Goal: Task Accomplishment & Management: Complete application form

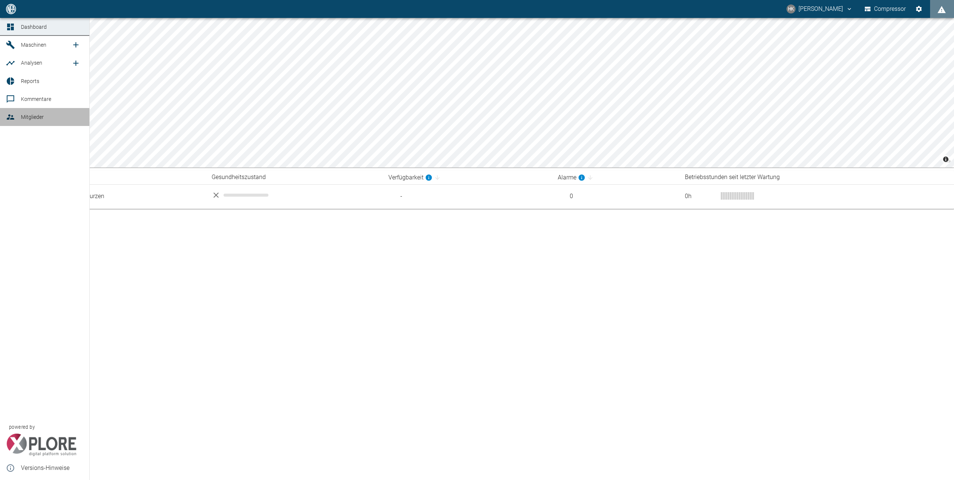
click at [43, 119] on span "Mitglieder" at bounding box center [32, 117] width 23 height 6
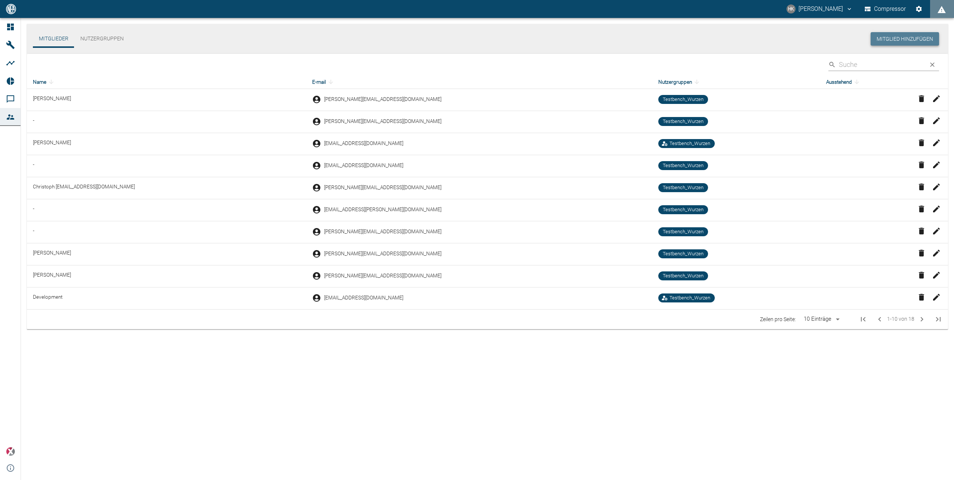
click at [904, 37] on button "Mitglied hinzufügen" at bounding box center [905, 39] width 68 height 14
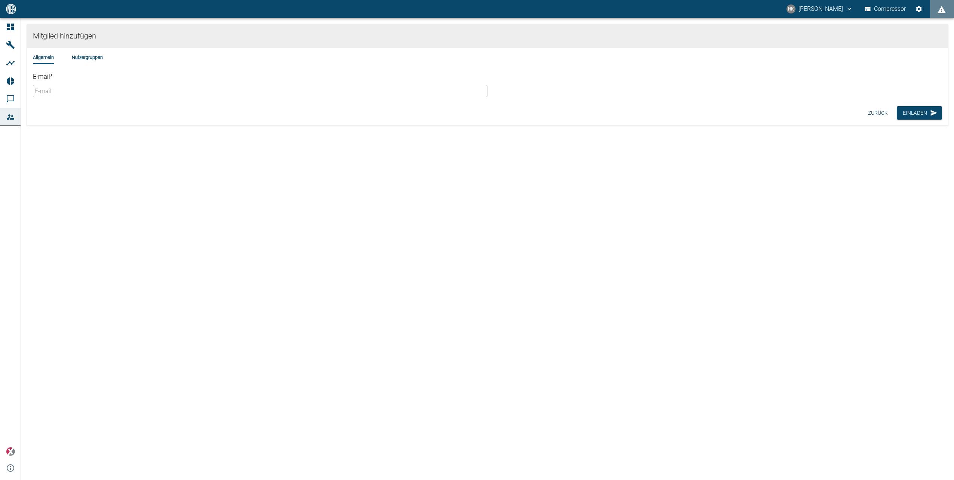
click at [82, 89] on input "E-mail *" at bounding box center [260, 91] width 455 height 12
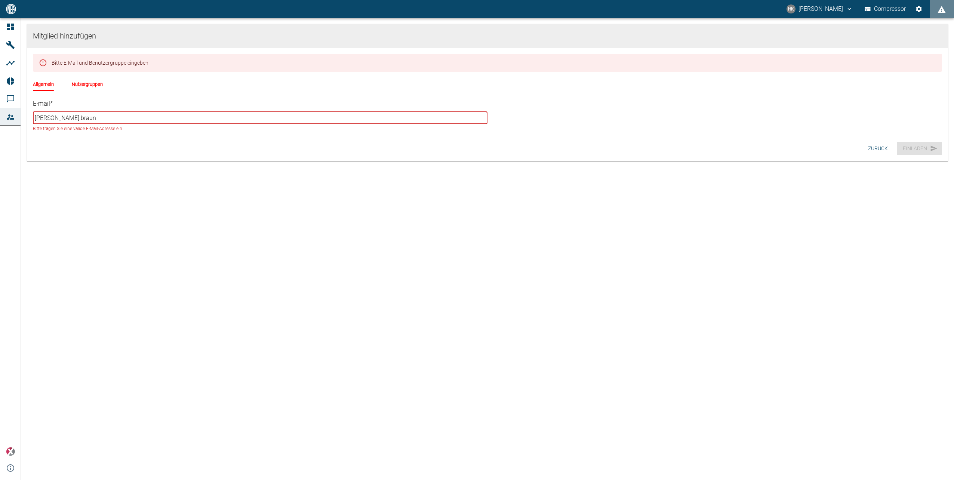
drag, startPoint x: 75, startPoint y: 118, endPoint x: -1, endPoint y: 116, distance: 76.3
click at [0, 116] on html "HK [PERSON_NAME] Compressor Dashboard Maschinen Analysen Reports Kommentare Mit…" at bounding box center [477, 240] width 954 height 480
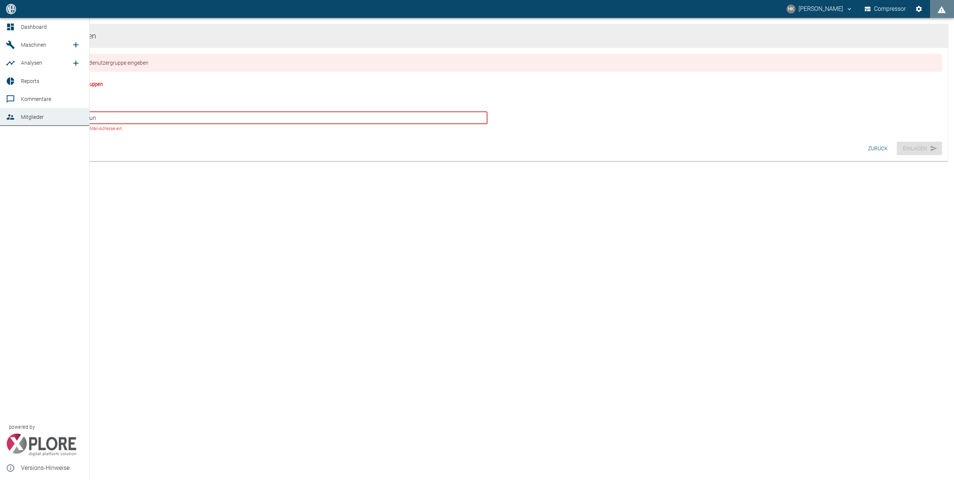
paste input "[PERSON_NAME][EMAIL_ADDRESS][DOMAIN_NAME]"
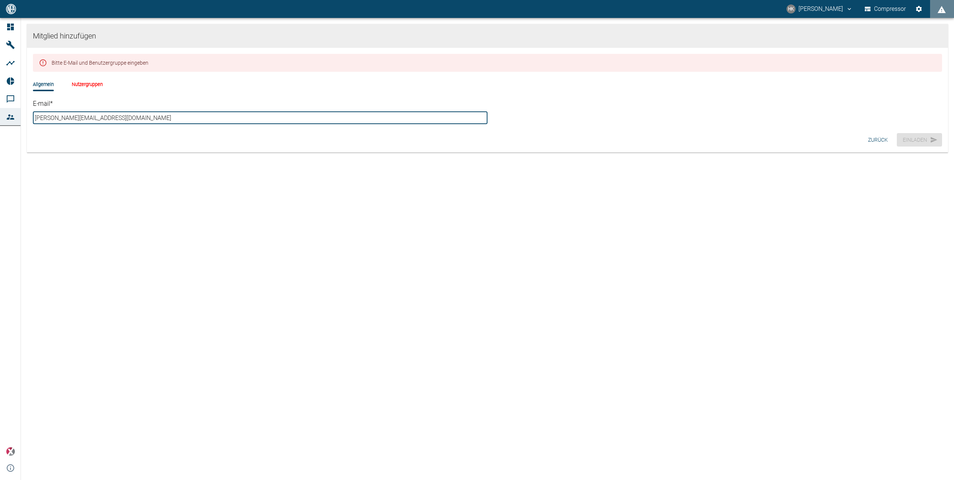
type input "[PERSON_NAME][EMAIL_ADDRESS][DOMAIN_NAME]"
click at [90, 84] on li "Nutzergruppen" at bounding box center [87, 84] width 31 height 7
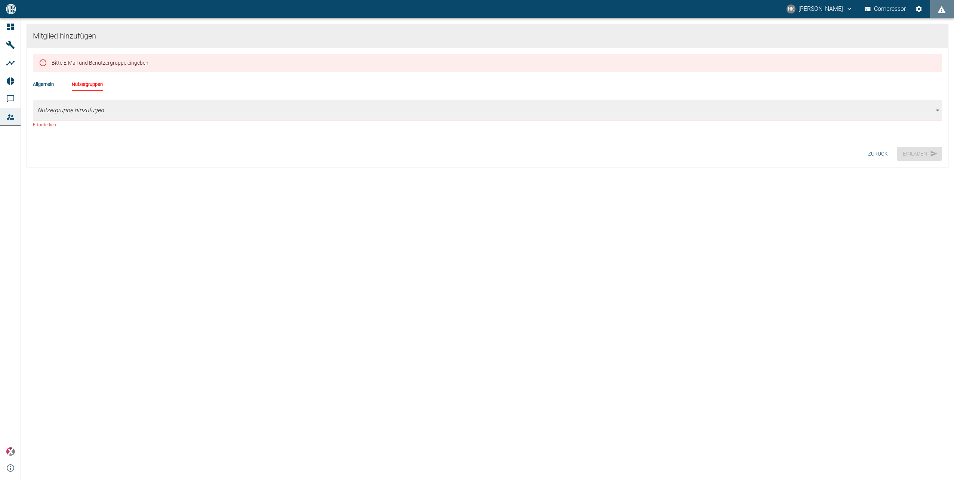
click at [95, 101] on body "HK [PERSON_NAME] Compressor Dashboard Maschinen Analysen Reports Kommentare Mit…" at bounding box center [477, 240] width 954 height 480
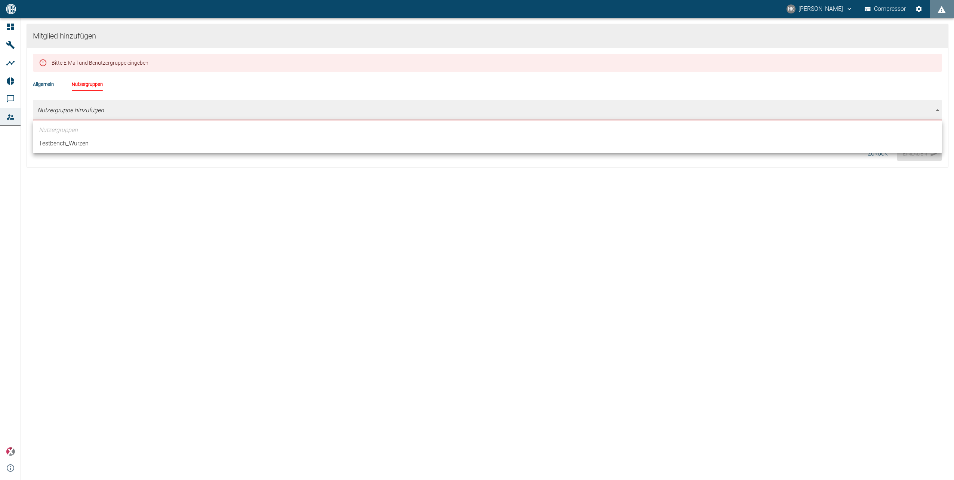
click at [92, 141] on li "Testbench_Wurzen" at bounding box center [487, 143] width 909 height 13
type input "[object Object]"
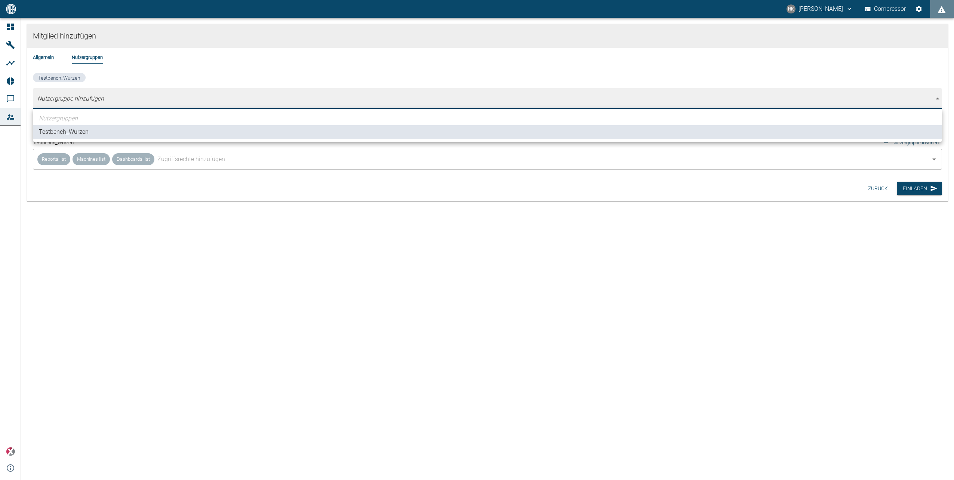
click at [235, 183] on div at bounding box center [477, 240] width 954 height 480
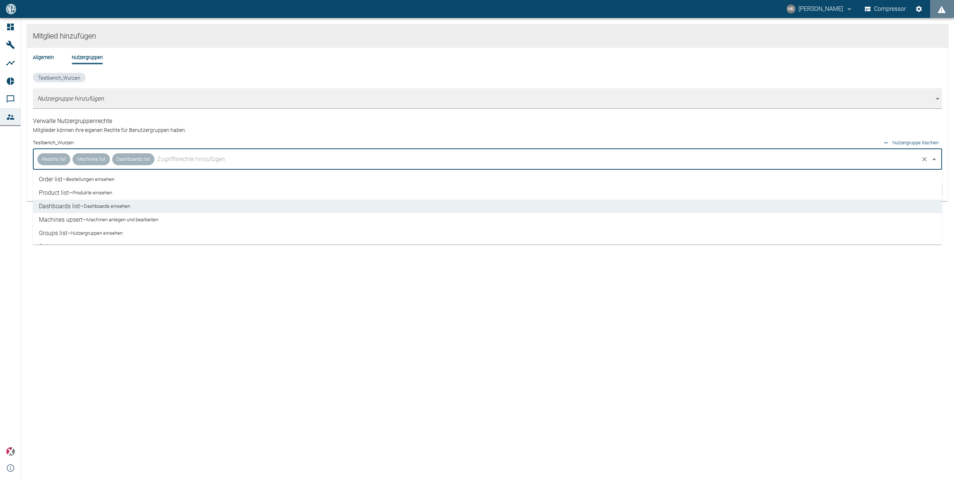
click at [194, 160] on input "text" at bounding box center [537, 159] width 762 height 14
click at [142, 178] on li "Order list – Bestellungen einsehen" at bounding box center [487, 179] width 909 height 13
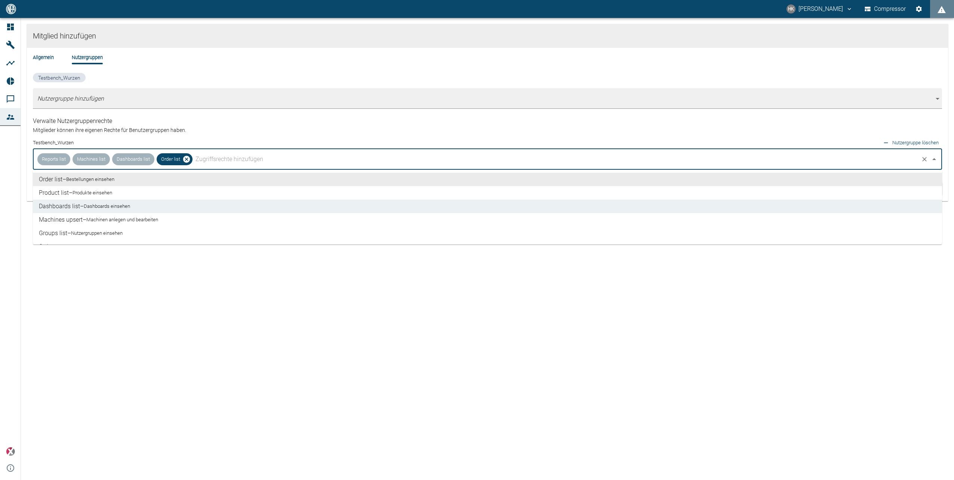
click at [231, 159] on input "text" at bounding box center [556, 159] width 724 height 14
click at [224, 160] on input "text" at bounding box center [556, 159] width 724 height 14
click at [131, 192] on li "Product list – Produkte einsehen" at bounding box center [487, 192] width 909 height 13
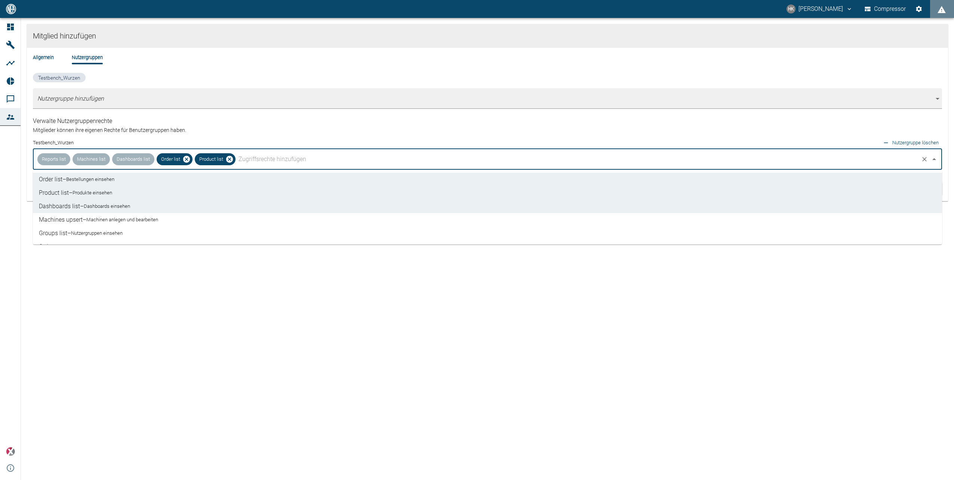
click at [147, 219] on small "Machinen anlegen und bearbeiten" at bounding box center [122, 219] width 72 height 7
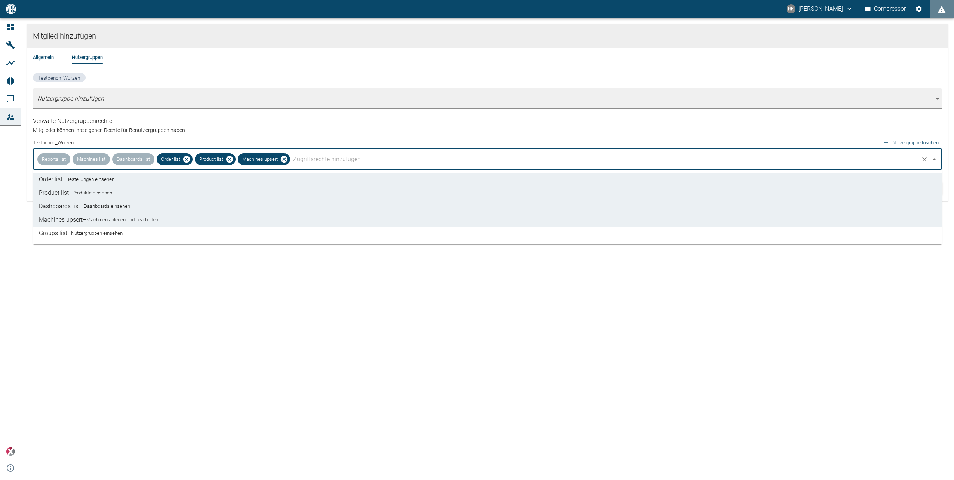
click at [156, 231] on li "Groups list – Nutzergruppen einsehen" at bounding box center [487, 233] width 909 height 13
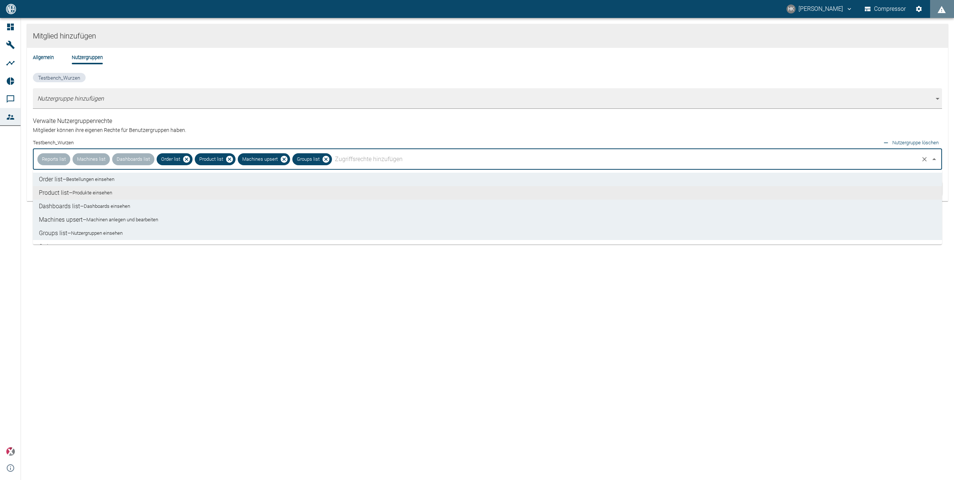
scroll to position [37, 0]
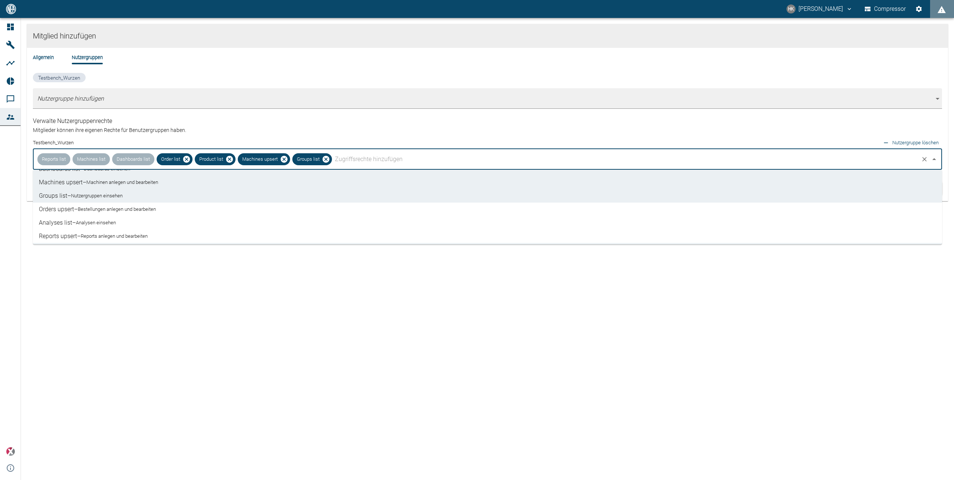
click at [156, 210] on small "Bestellungen anlegen und bearbeiten" at bounding box center [117, 209] width 78 height 7
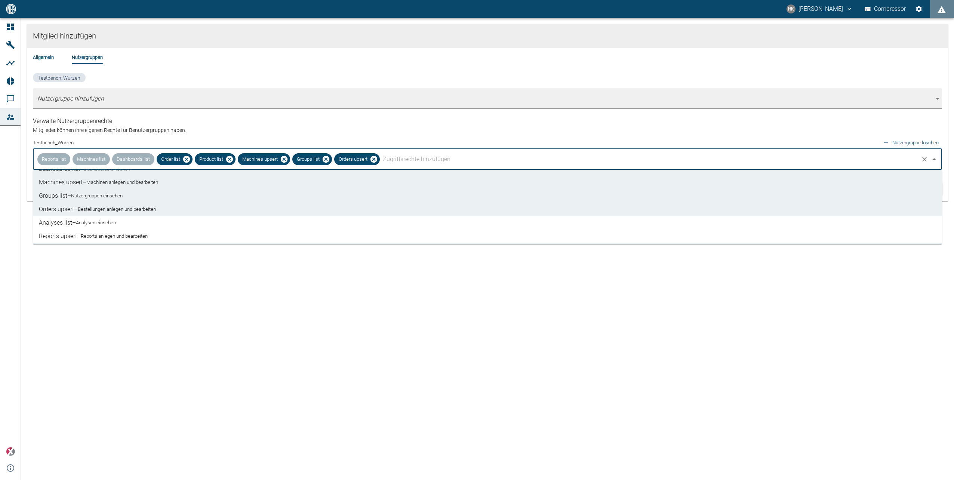
click at [160, 218] on li "Analyses list – Analysen einsehen" at bounding box center [487, 222] width 909 height 13
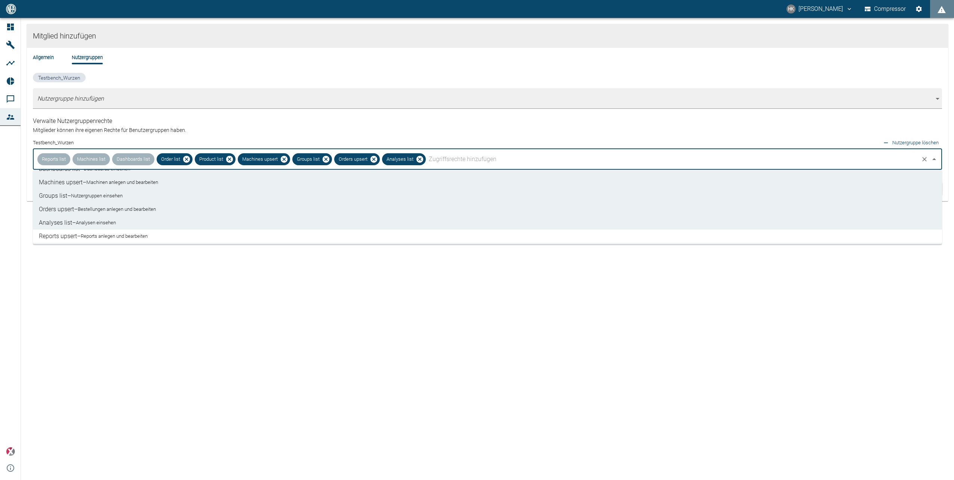
click at [164, 231] on li "Reports upsert – Reports anlegen und bearbeiten" at bounding box center [487, 236] width 909 height 13
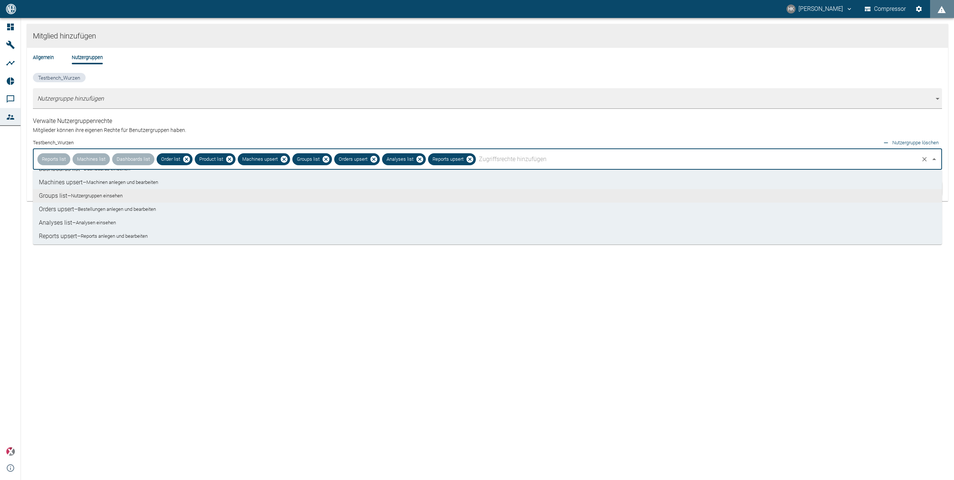
scroll to position [112, 0]
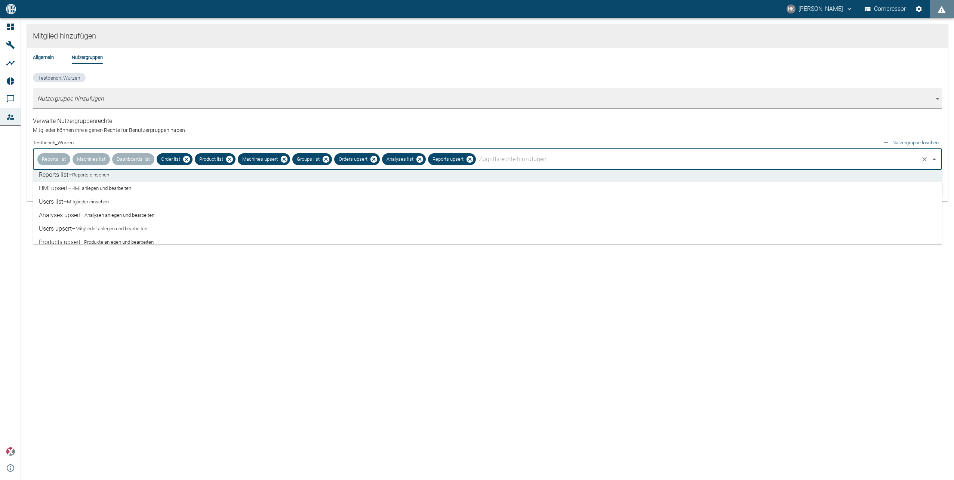
click at [151, 193] on li "HMI upsert – HMI anlegen und bearbeiten" at bounding box center [487, 188] width 909 height 13
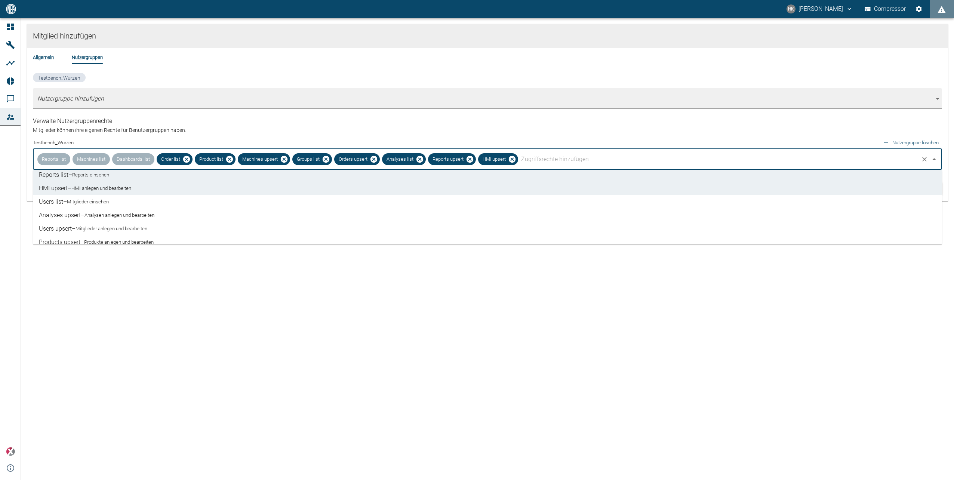
click at [154, 203] on li "Users list – Mitglieder einsehen" at bounding box center [487, 201] width 909 height 13
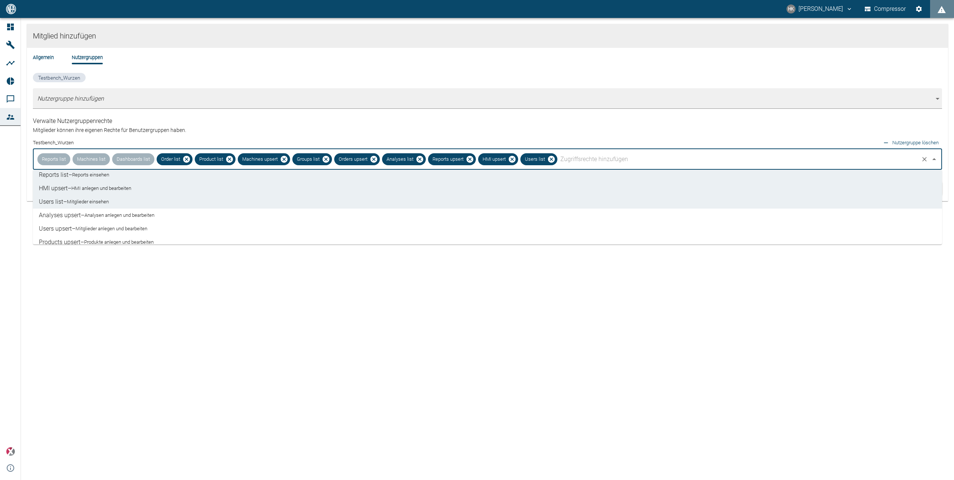
click at [156, 211] on li "Analyses upsert – Analysen anlegen und bearbeiten" at bounding box center [487, 215] width 909 height 13
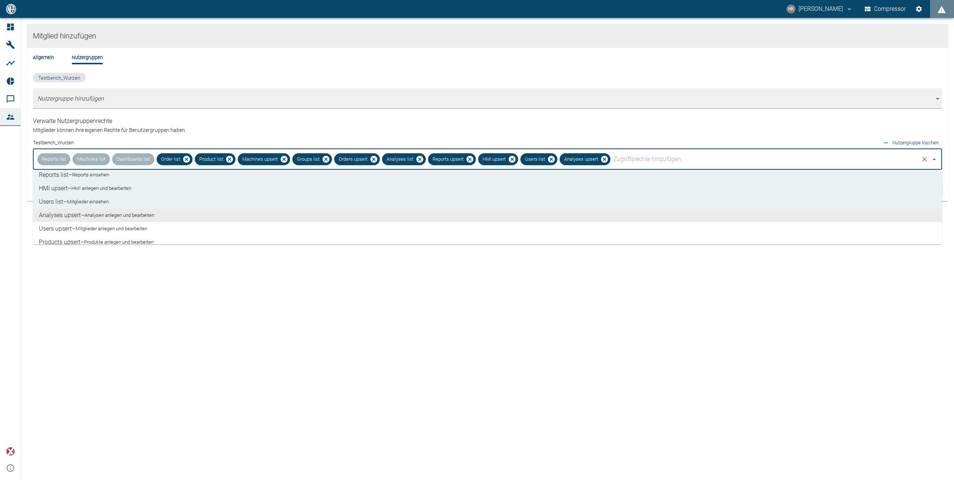
click at [157, 221] on li "Analyses upsert – Analysen anlegen und bearbeiten" at bounding box center [487, 215] width 909 height 13
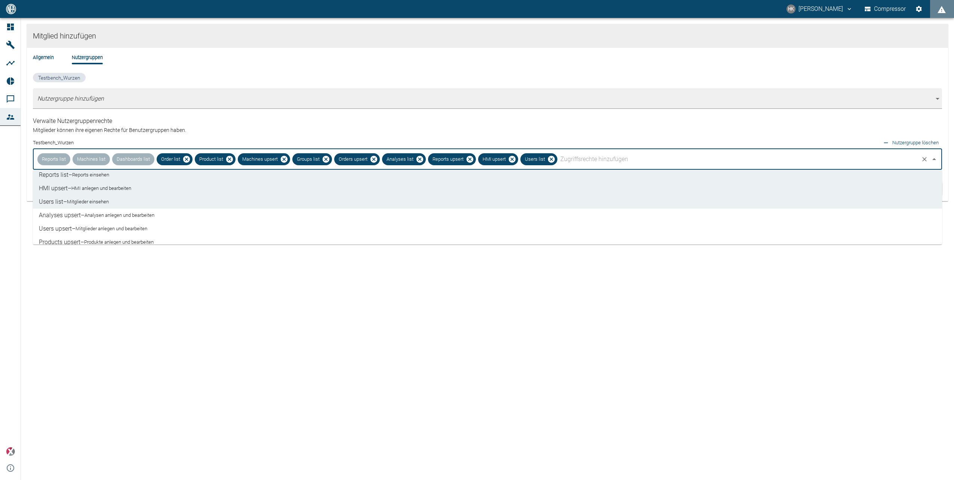
click at [158, 227] on li "Users upsert – Mitglieder anlegen und bearbeiten" at bounding box center [487, 228] width 909 height 13
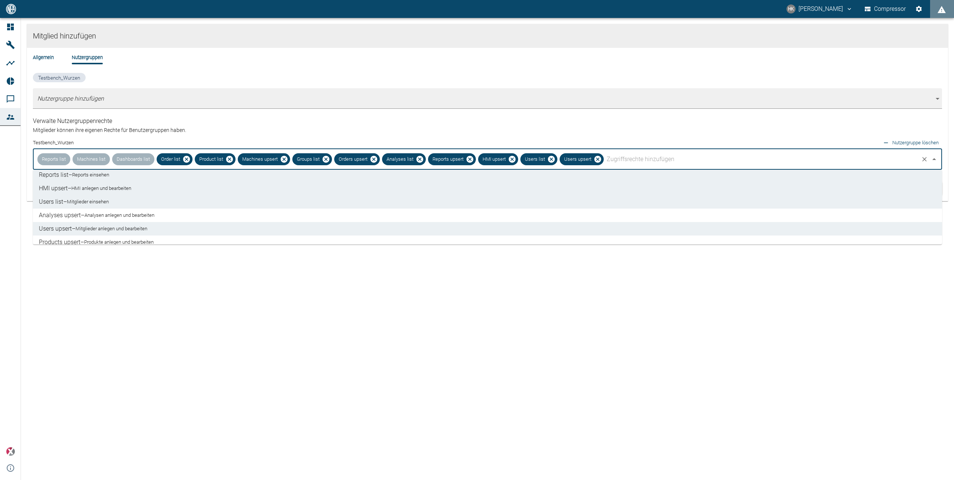
click at [154, 218] on small "Analysen anlegen und bearbeiten" at bounding box center [120, 215] width 70 height 7
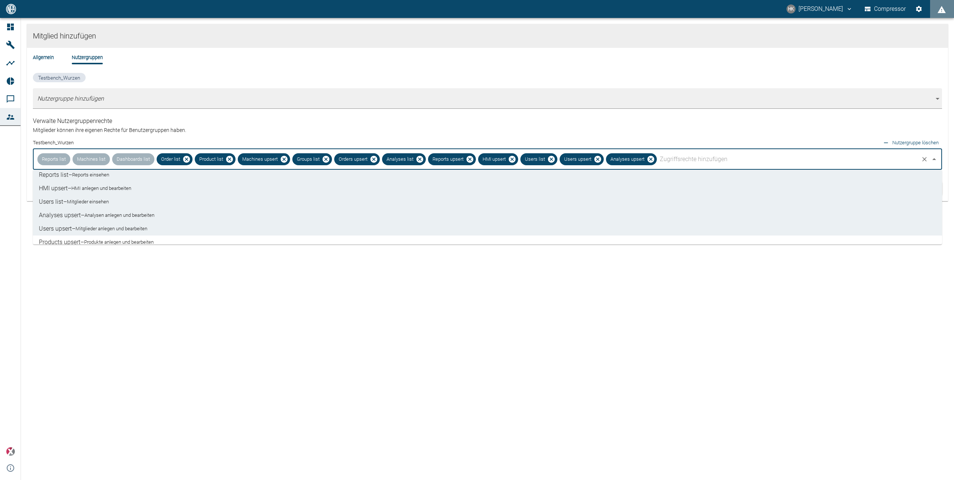
click at [167, 237] on li "Products upsert – Produkte anlegen und bearbeiten" at bounding box center [487, 242] width 909 height 13
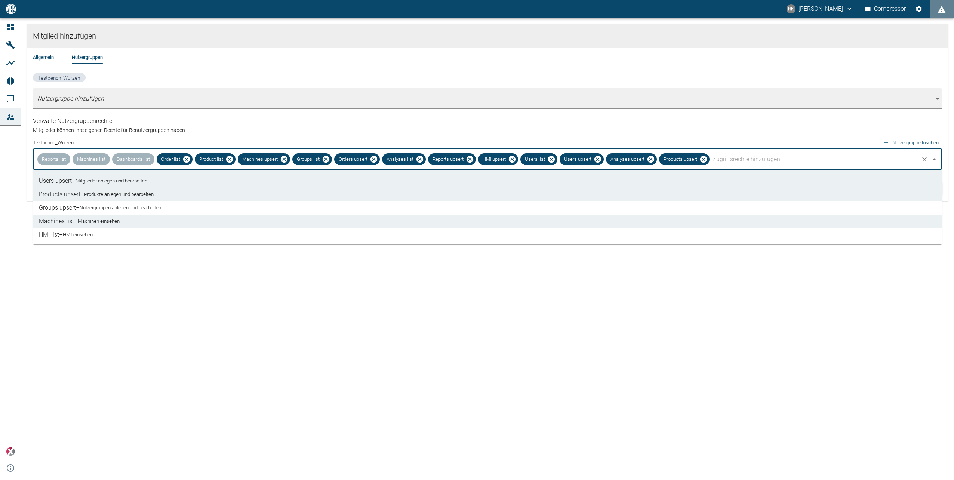
click at [191, 205] on li "Groups upsert – Nutzergruppen anlegen und bearbeiten" at bounding box center [487, 207] width 909 height 13
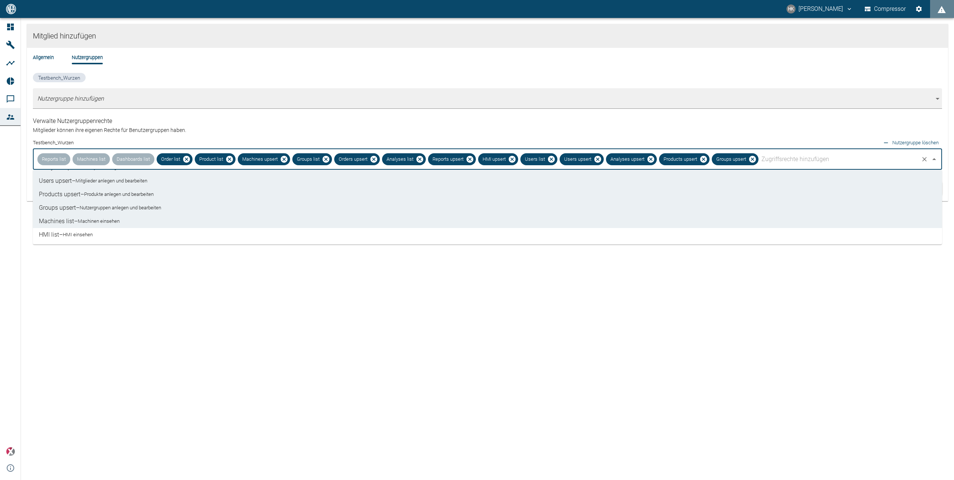
click at [170, 237] on li "HMI list – HMI einsehen" at bounding box center [487, 234] width 909 height 13
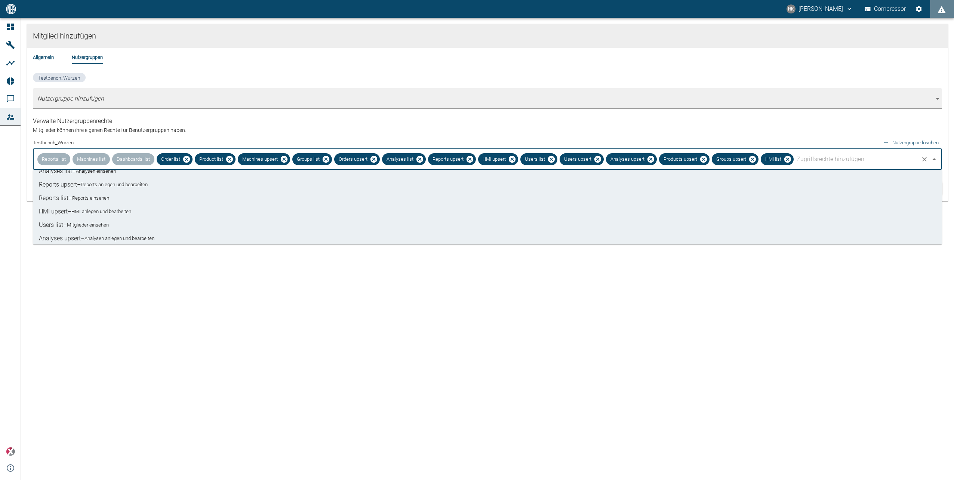
scroll to position [0, 0]
click at [304, 130] on div "Testbench_Wurzen Nutzergruppe hinzufügen [object Object] Verwalte Nutzergruppen…" at bounding box center [487, 105] width 909 height 64
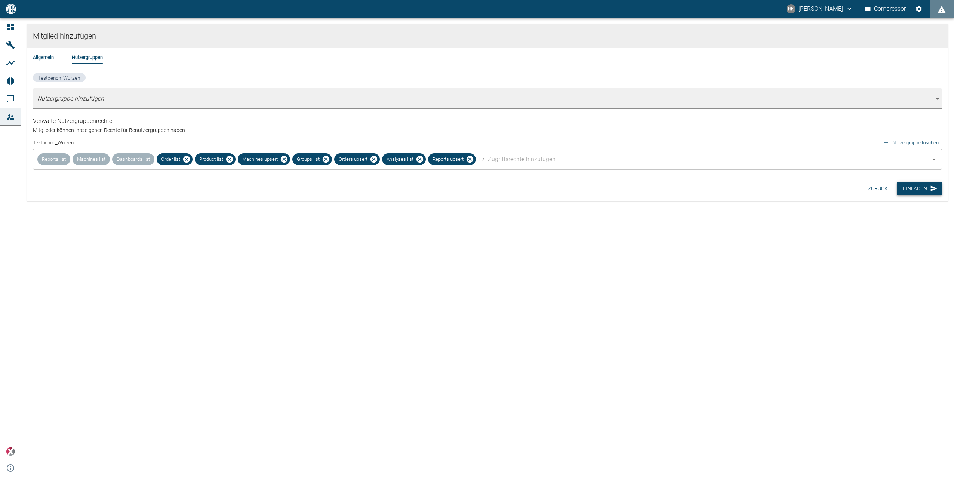
click at [913, 190] on button "Einladen" at bounding box center [919, 189] width 45 height 14
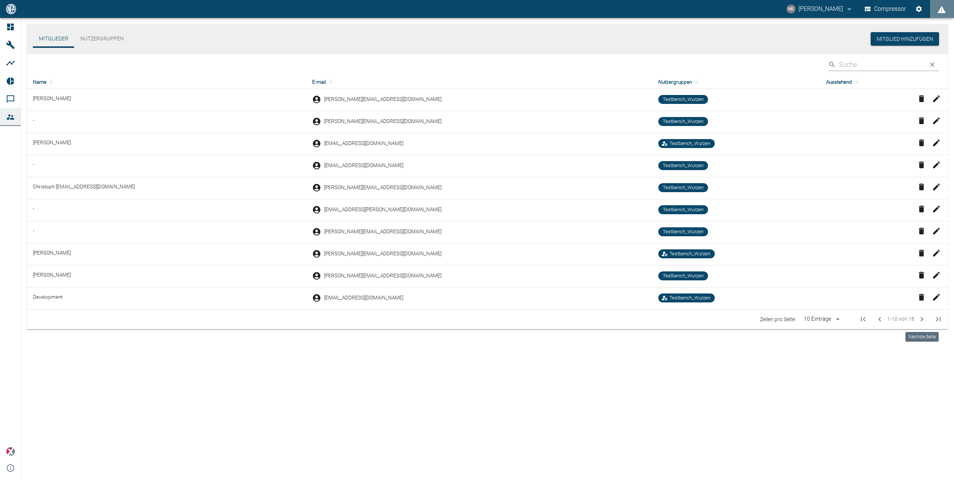
click at [925, 319] on icon "Next Page" at bounding box center [922, 319] width 9 height 9
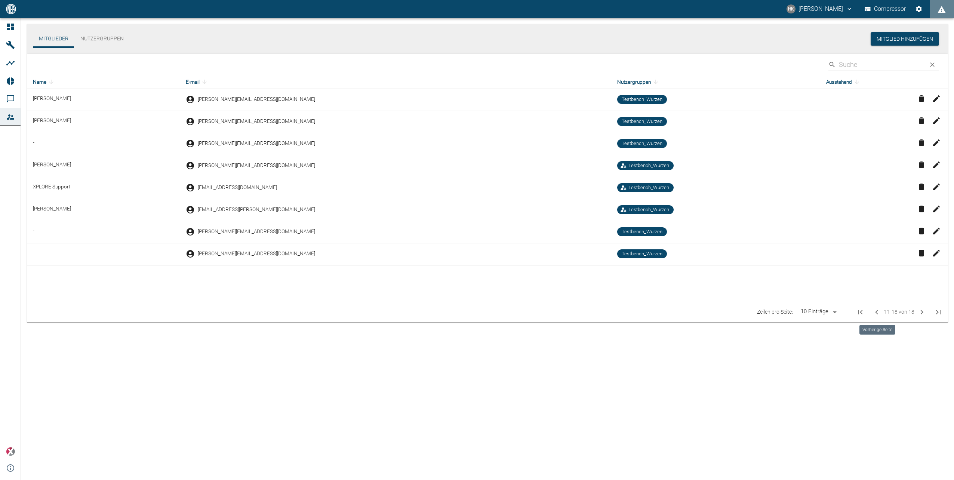
click at [872, 312] on button "Previous Page" at bounding box center [876, 312] width 15 height 15
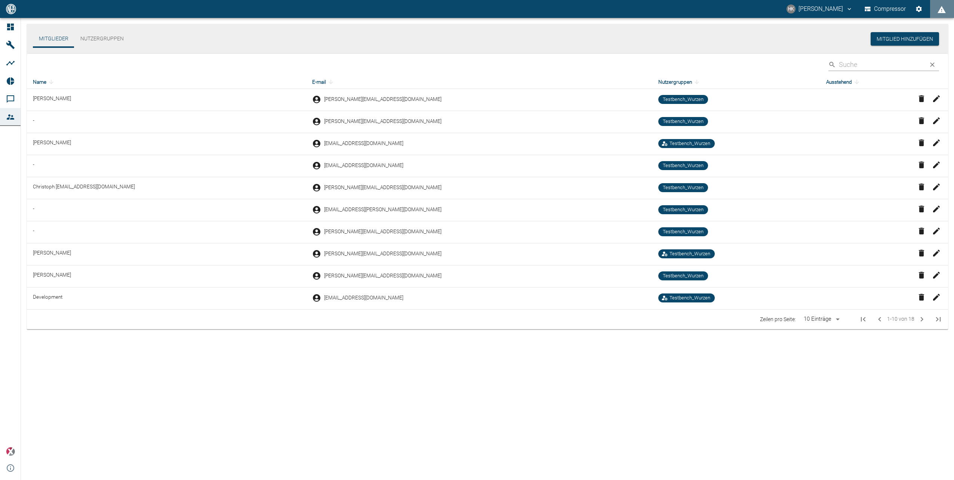
click at [449, 254] on div "[PERSON_NAME][EMAIL_ADDRESS][DOMAIN_NAME]" at bounding box center [479, 253] width 334 height 9
click at [104, 34] on button "Nutzergruppen" at bounding box center [101, 39] width 55 height 18
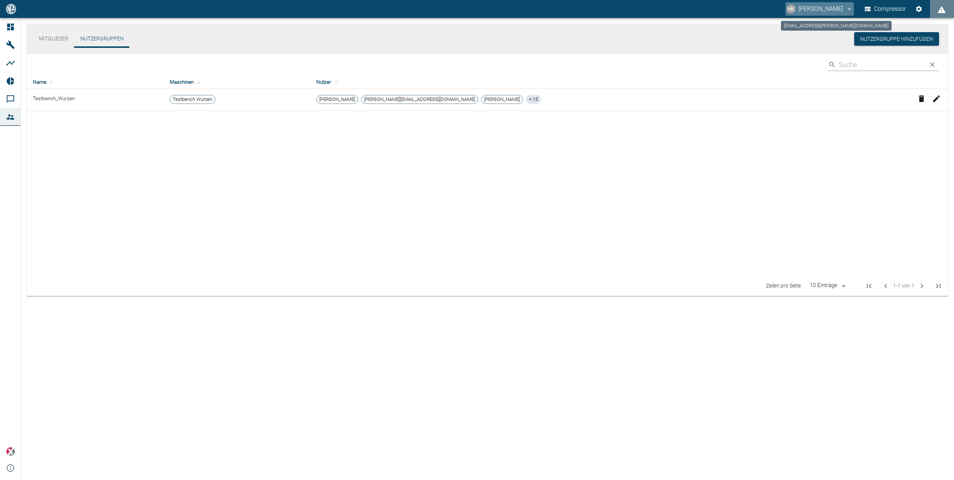
click at [833, 9] on button "HK [PERSON_NAME]" at bounding box center [820, 8] width 68 height 13
click at [711, 81] on div at bounding box center [477, 240] width 954 height 480
